Goal: Complete application form

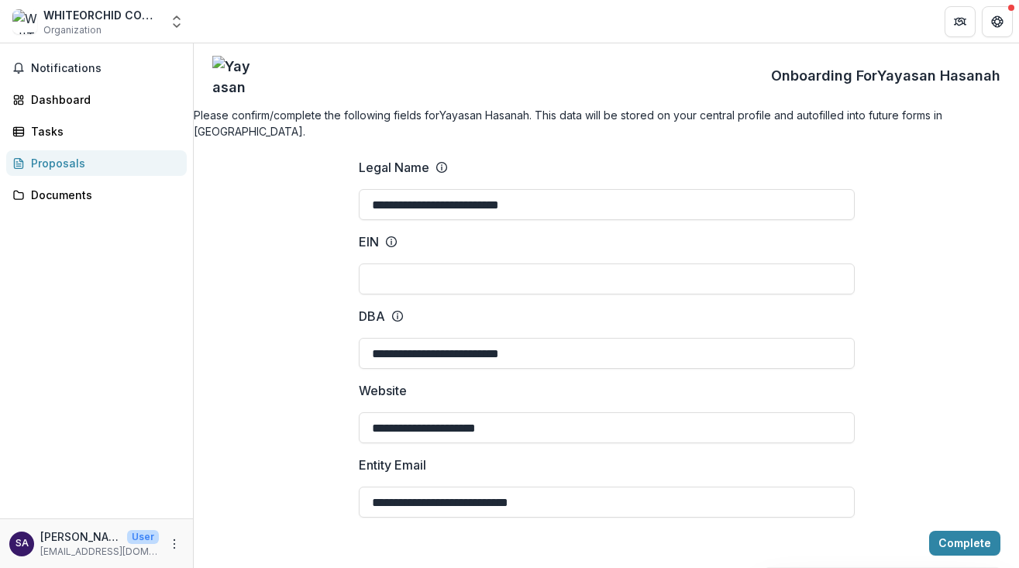
scroll to position [1649, 0]
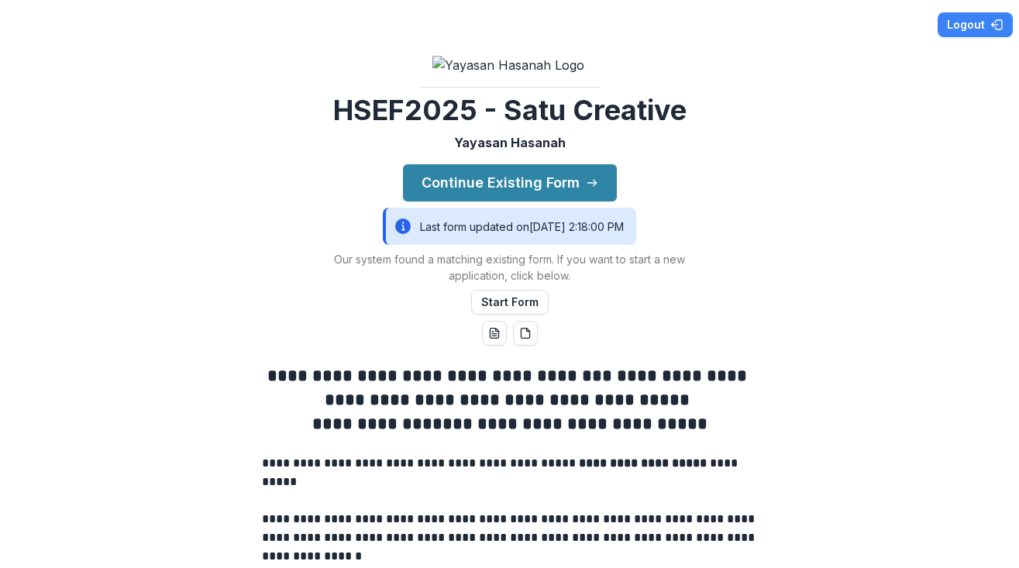
scroll to position [482, 0]
